Goal: Task Accomplishment & Management: Use online tool/utility

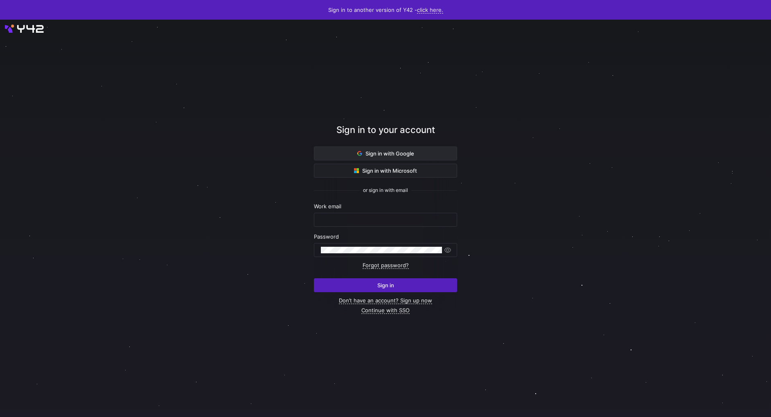
click at [422, 155] on span at bounding box center [385, 153] width 142 height 13
click at [419, 151] on span at bounding box center [385, 153] width 142 height 13
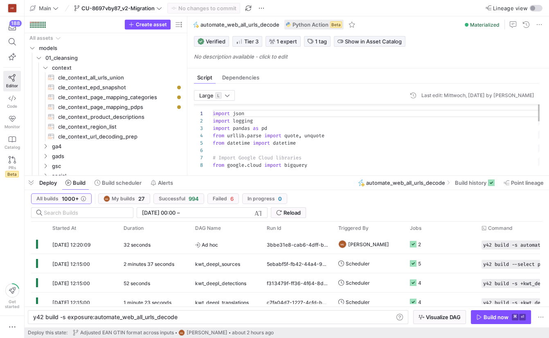
scroll to position [74, 0]
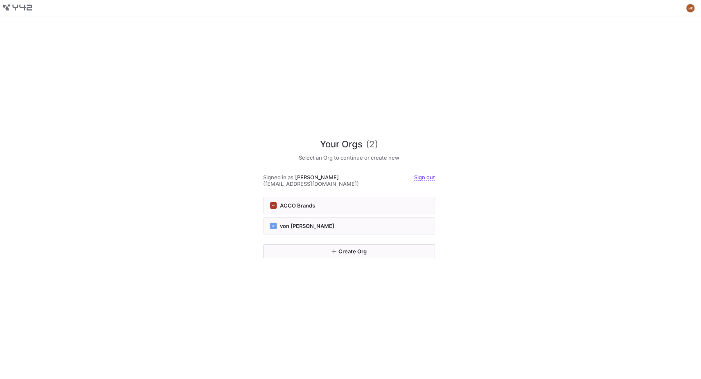
click at [277, 193] on div "Your Orgs (2) Select an Org to continue or create new Signed in as Max Embert (…" at bounding box center [349, 160] width 172 height 72
click at [279, 218] on button "VF von Fred" at bounding box center [349, 225] width 172 height 17
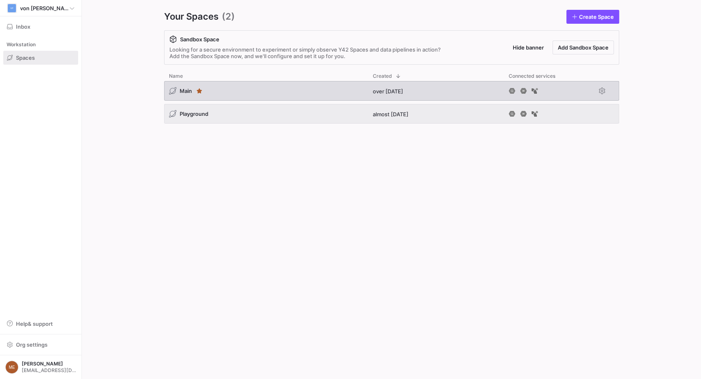
click at [272, 98] on div "Main" at bounding box center [266, 91] width 204 height 20
click at [257, 92] on div "Main" at bounding box center [266, 91] width 204 height 20
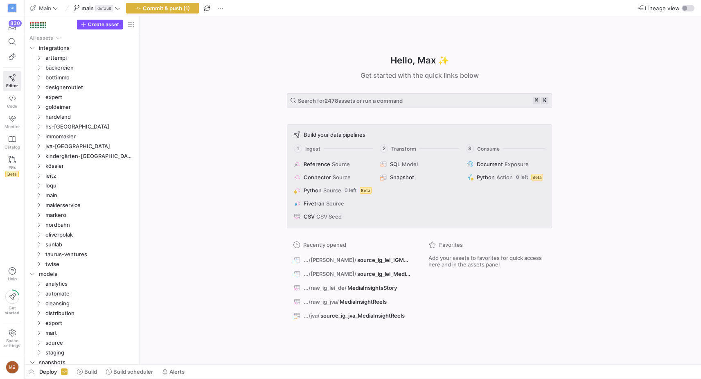
click at [165, 117] on div "Hello, Max ✨ Get started with the quick links below Search for 2478 assets or r…" at bounding box center [419, 190] width 553 height 348
click at [41, 97] on icon "Press SPACE to select this row." at bounding box center [39, 97] width 6 height 5
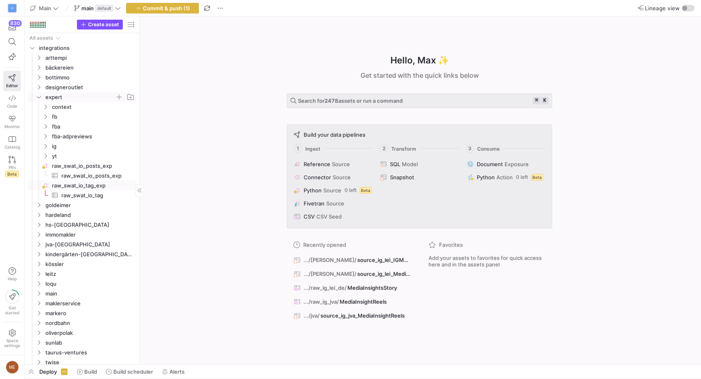
click at [95, 179] on div "All assets integrations arttempi bäckereien bottimmo designeroutlet expert gold…" at bounding box center [82, 264] width 108 height 462
click at [96, 176] on span "raw_swat_io_posts_exp​​​​​​​​​" at bounding box center [93, 175] width 65 height 9
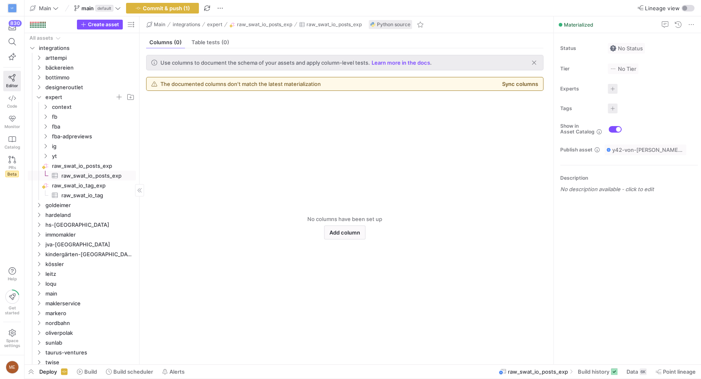
drag, startPoint x: 97, startPoint y: 168, endPoint x: 101, endPoint y: 167, distance: 5.0
click at [97, 168] on span "raw_swat_io_posts_exp​​​​​​​​" at bounding box center [93, 165] width 83 height 9
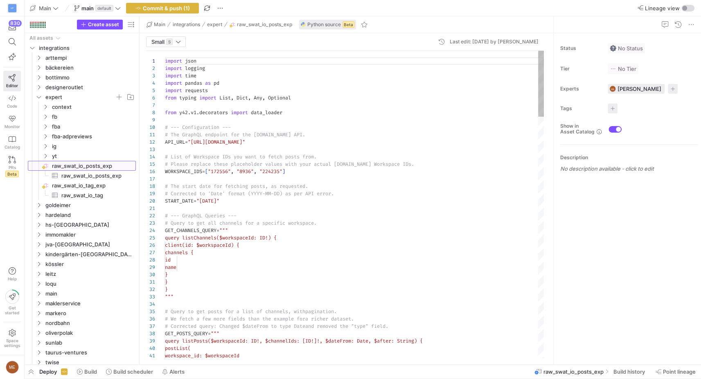
scroll to position [74, 0]
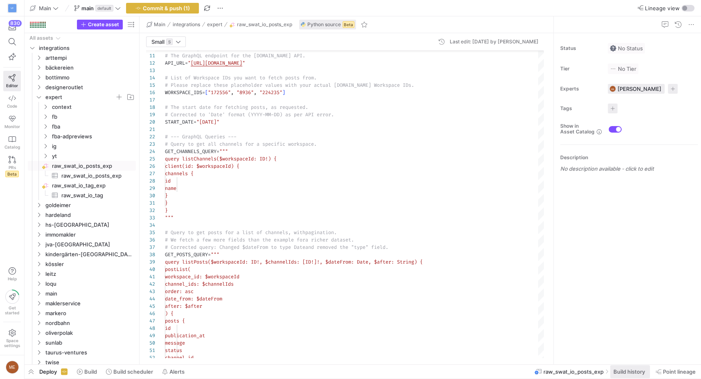
click at [631, 370] on span "Build history" at bounding box center [629, 371] width 32 height 7
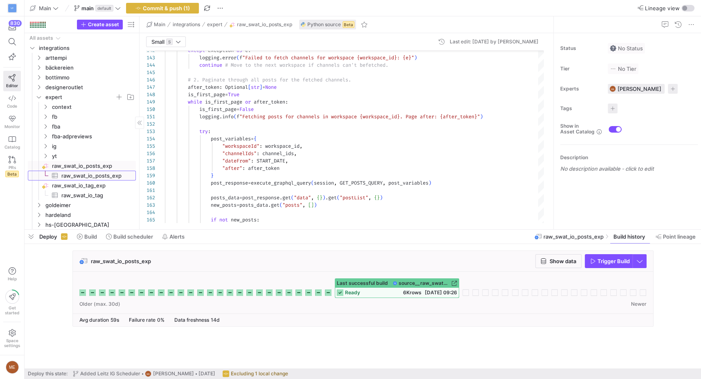
click at [110, 179] on span "raw_swat_io_posts_exp​​​​​​​​​" at bounding box center [93, 175] width 65 height 9
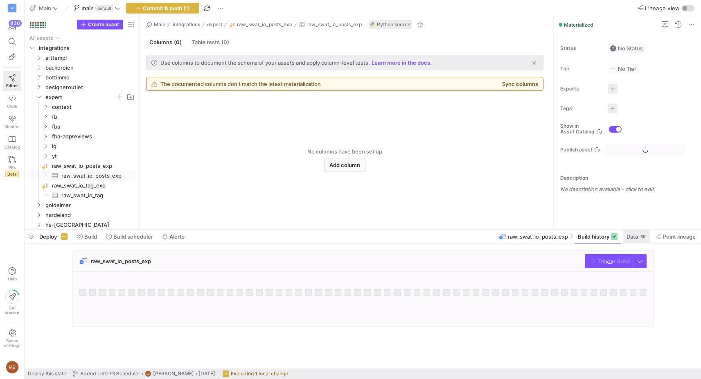
click at [648, 238] on span at bounding box center [636, 236] width 27 height 13
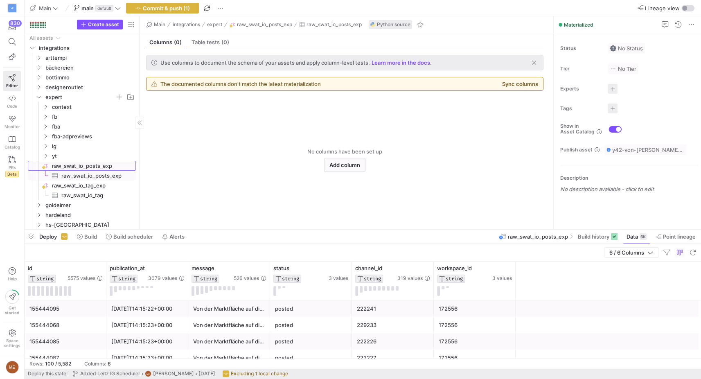
click at [91, 167] on span "raw_swat_io_posts_exp​​​​​​​​" at bounding box center [93, 165] width 83 height 9
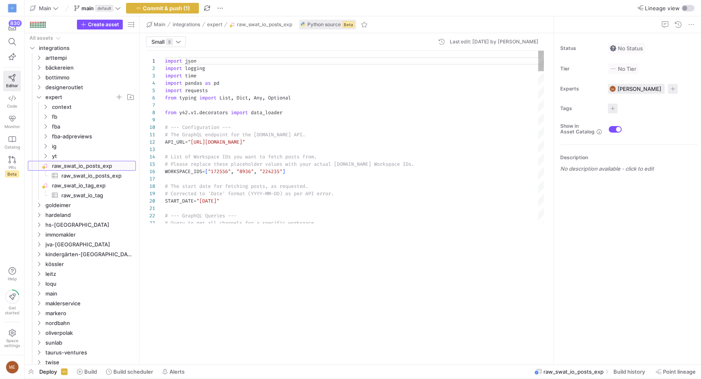
scroll to position [74, 0]
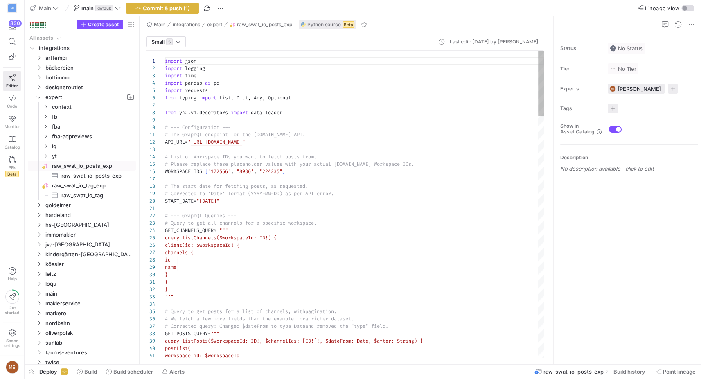
type textarea "# --- GraphQL Queries --- # Query to get all channels for a specific workspace.…"
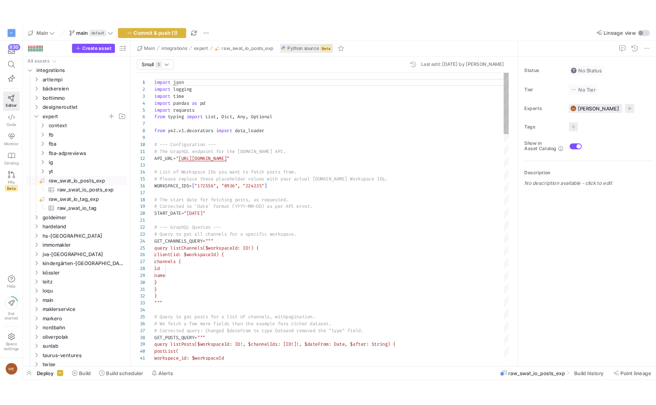
scroll to position [0, 0]
